Goal: Information Seeking & Learning: Learn about a topic

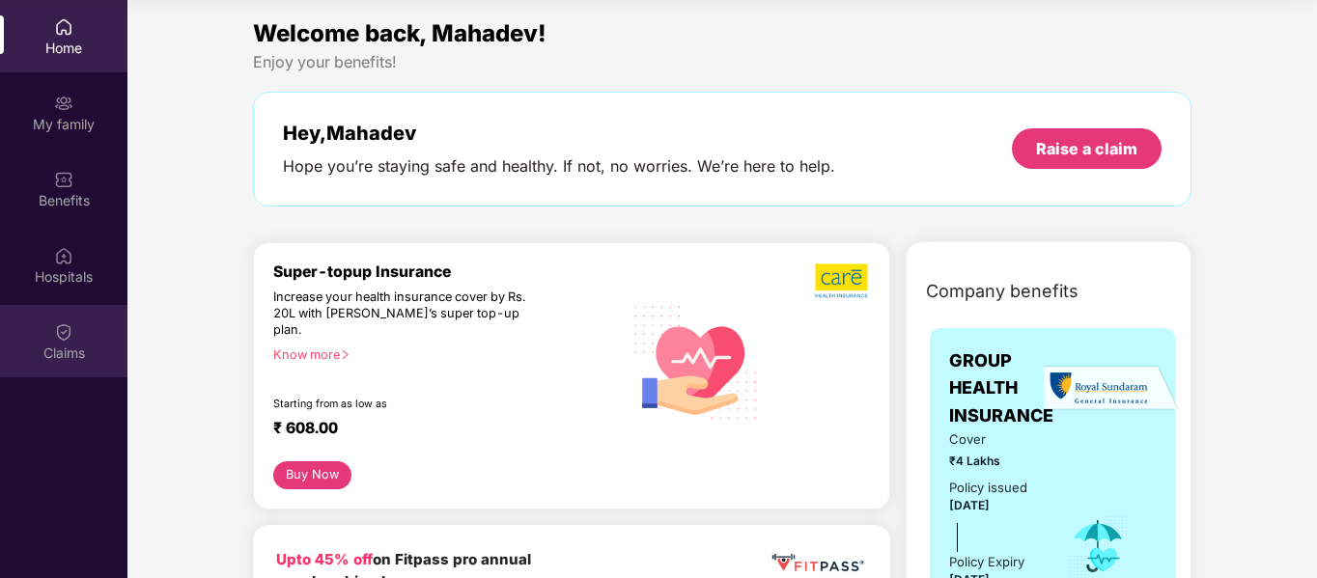
scroll to position [2897, 0]
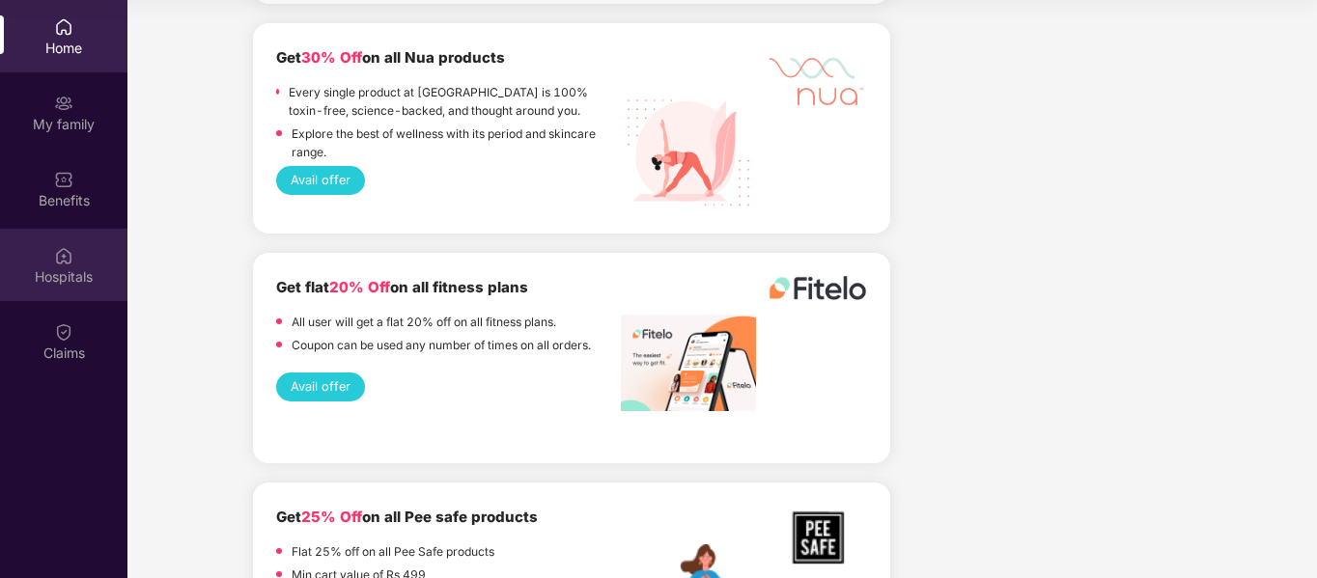
click at [67, 272] on div "Hospitals" at bounding box center [63, 276] width 127 height 19
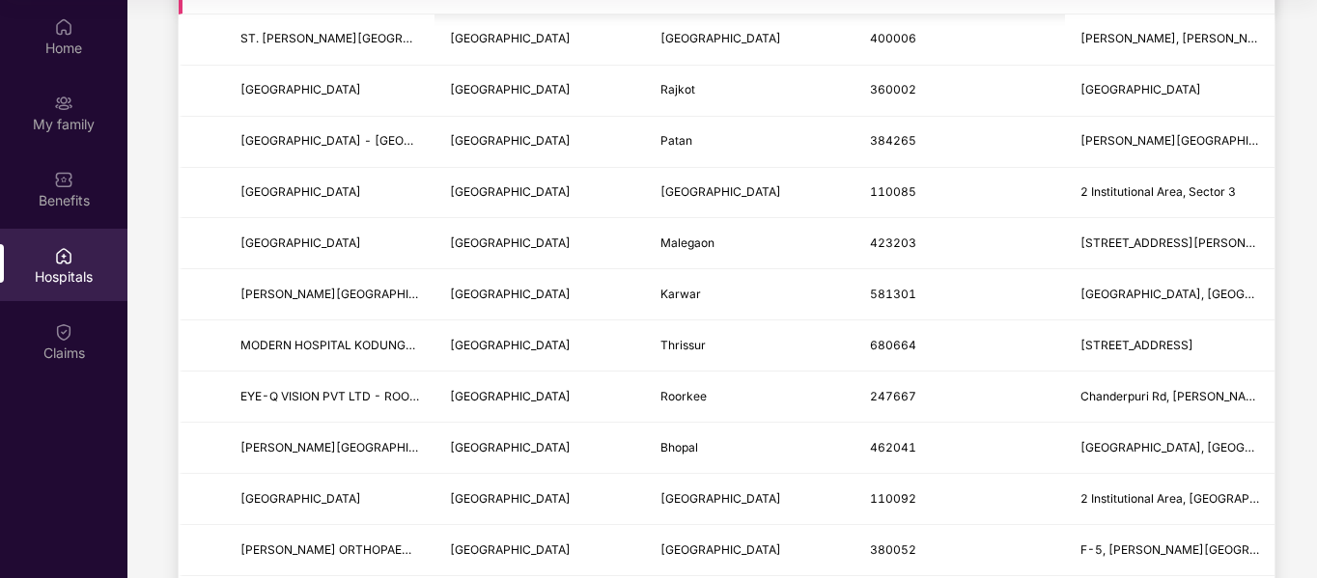
scroll to position [0, 0]
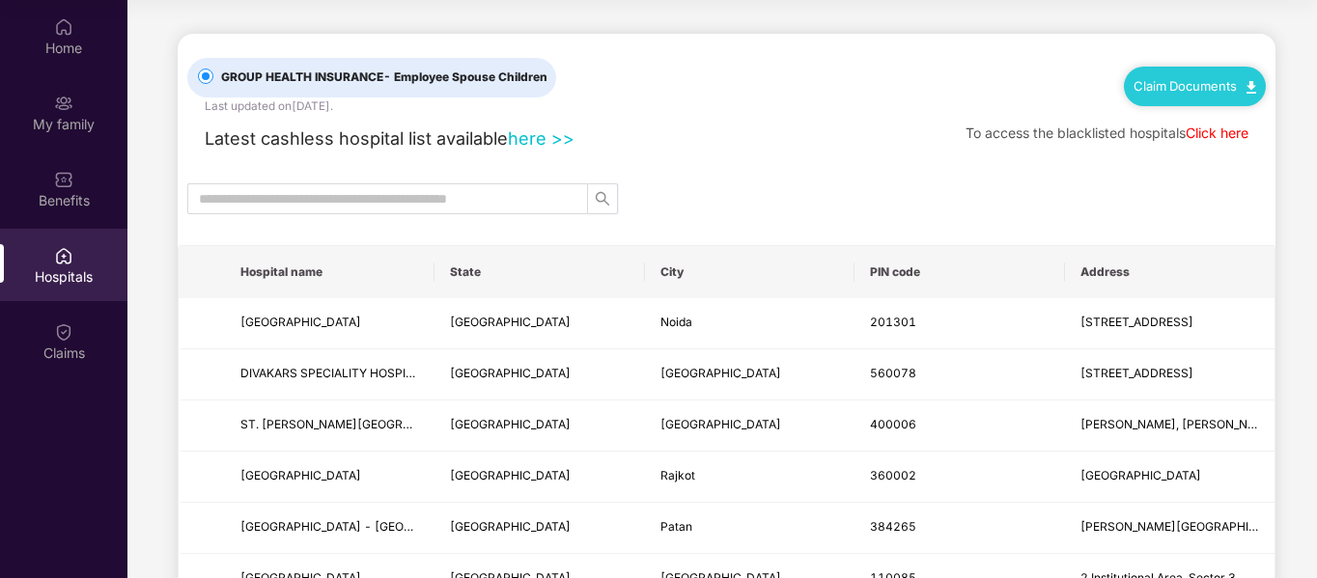
click at [1247, 82] on img at bounding box center [1252, 87] width 10 height 13
click at [1016, 198] on div at bounding box center [727, 198] width 1098 height 31
click at [70, 192] on div "Benefits" at bounding box center [63, 200] width 127 height 19
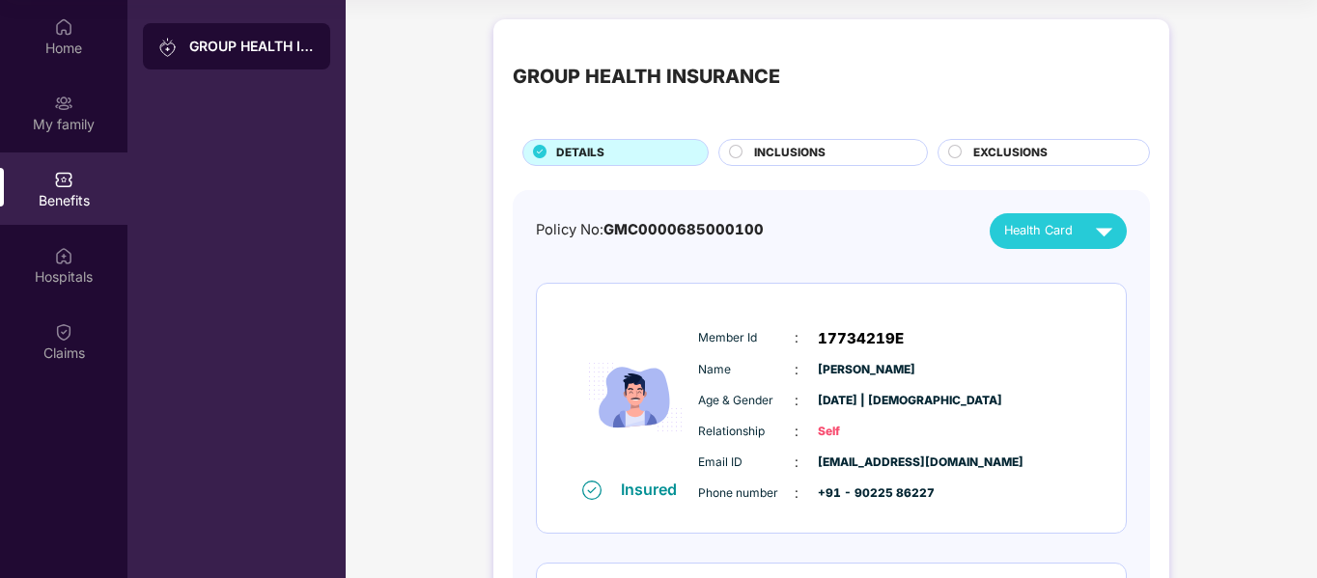
click at [732, 151] on circle at bounding box center [736, 151] width 13 height 13
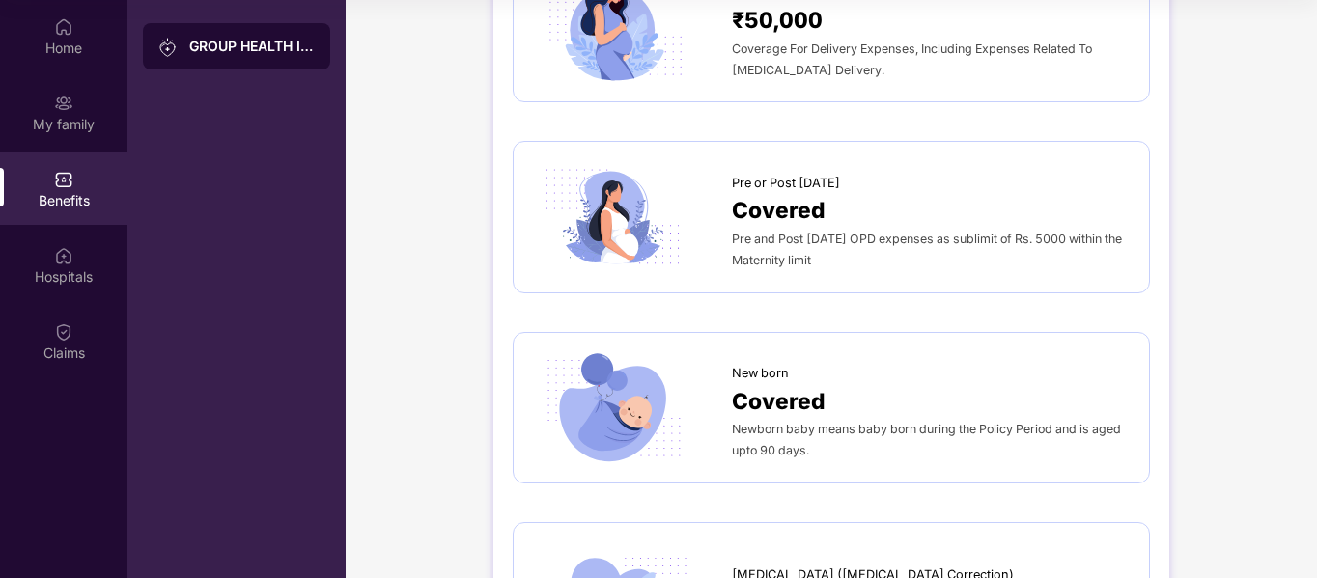
scroll to position [1625, 0]
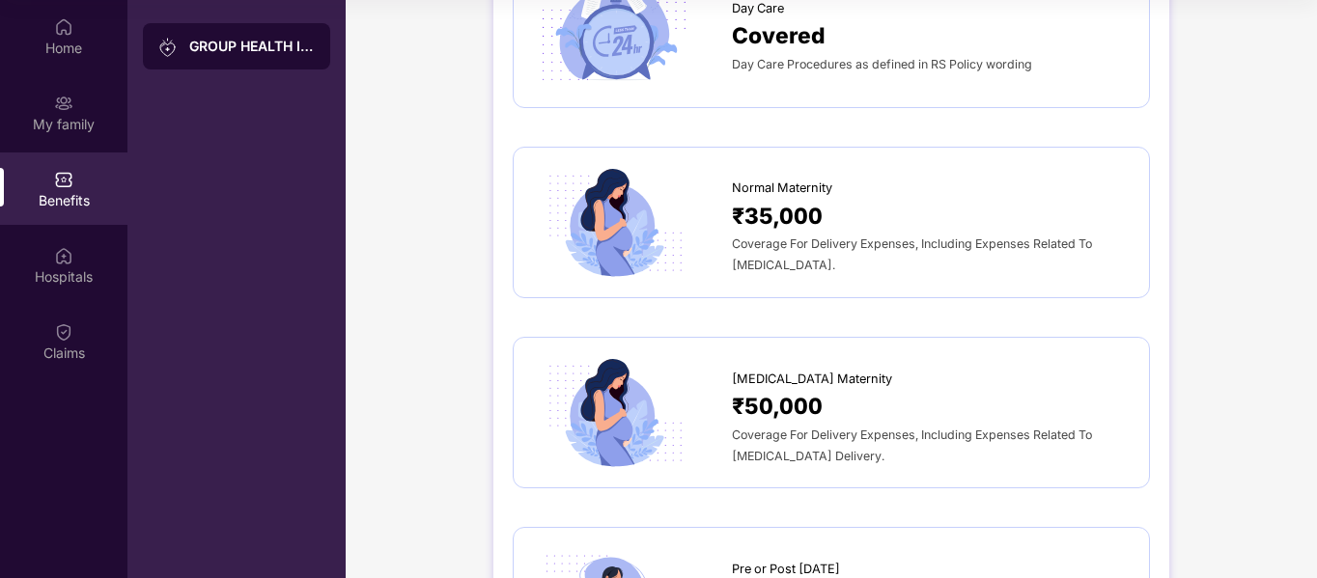
drag, startPoint x: 1309, startPoint y: 252, endPoint x: 1287, endPoint y: 249, distance: 22.4
click at [1305, 249] on div "GROUP HEALTH INSURANCE DETAILS INCLUSIONS EXCLUSIONS Sum Insured ₹4,00,000 Empl…" at bounding box center [831, 264] width 971 height 3759
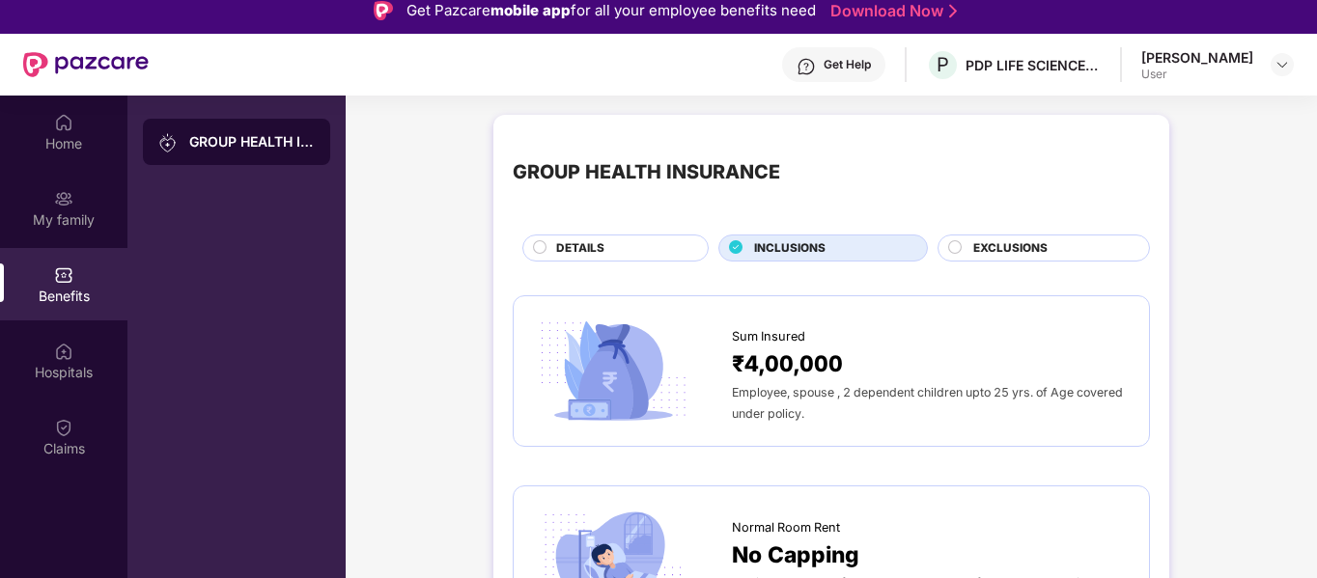
scroll to position [0, 0]
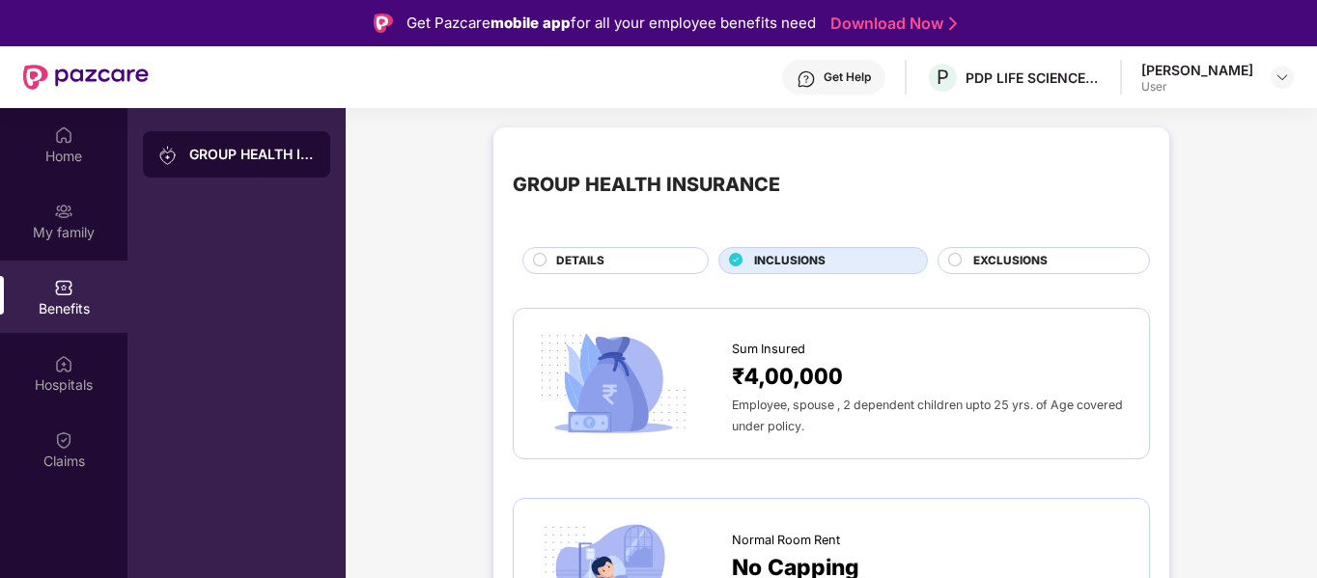
click at [950, 262] on circle at bounding box center [955, 259] width 13 height 13
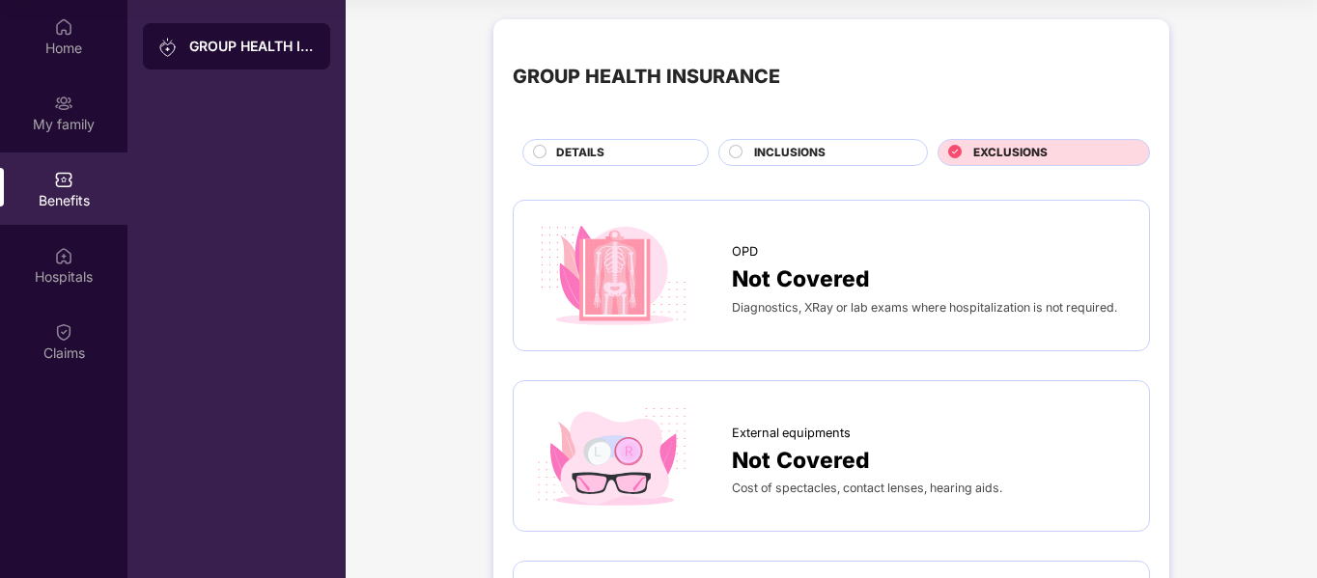
click at [533, 152] on icon at bounding box center [540, 152] width 14 height 14
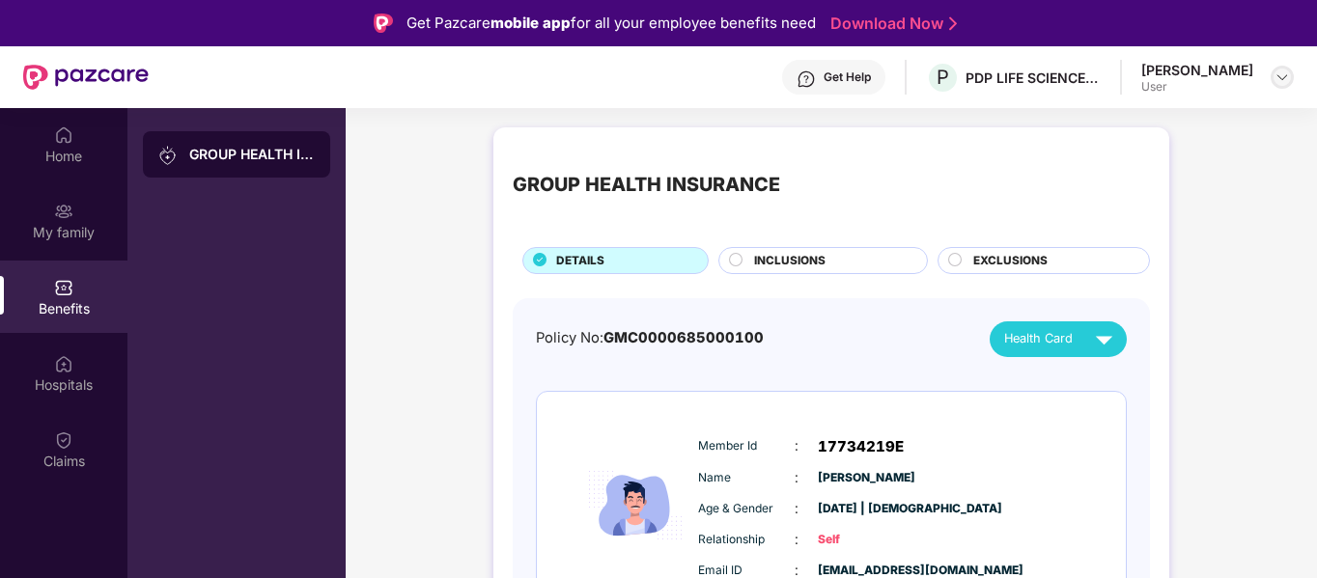
click at [1272, 73] on div at bounding box center [1282, 77] width 23 height 23
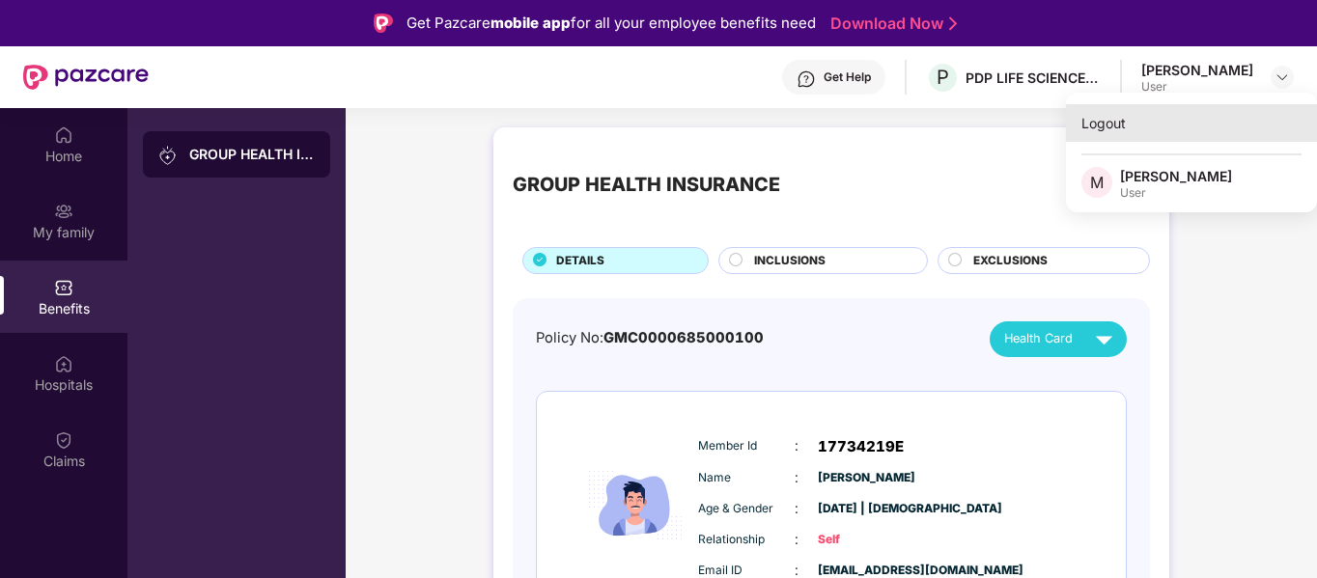
click at [1122, 128] on div "Logout" at bounding box center [1191, 123] width 251 height 38
